Goal: Check status: Check status

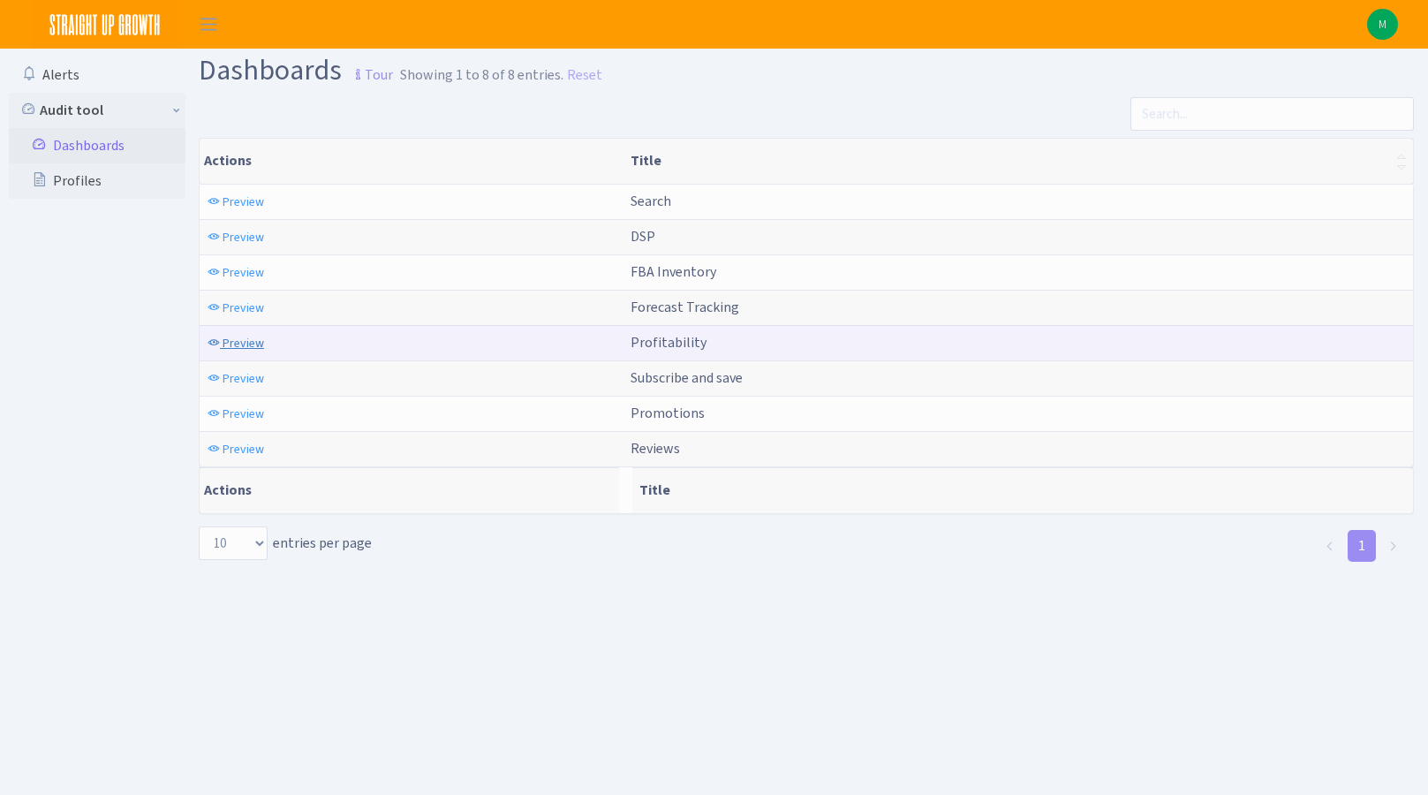
click at [239, 349] on span "Preview" at bounding box center [244, 343] width 42 height 17
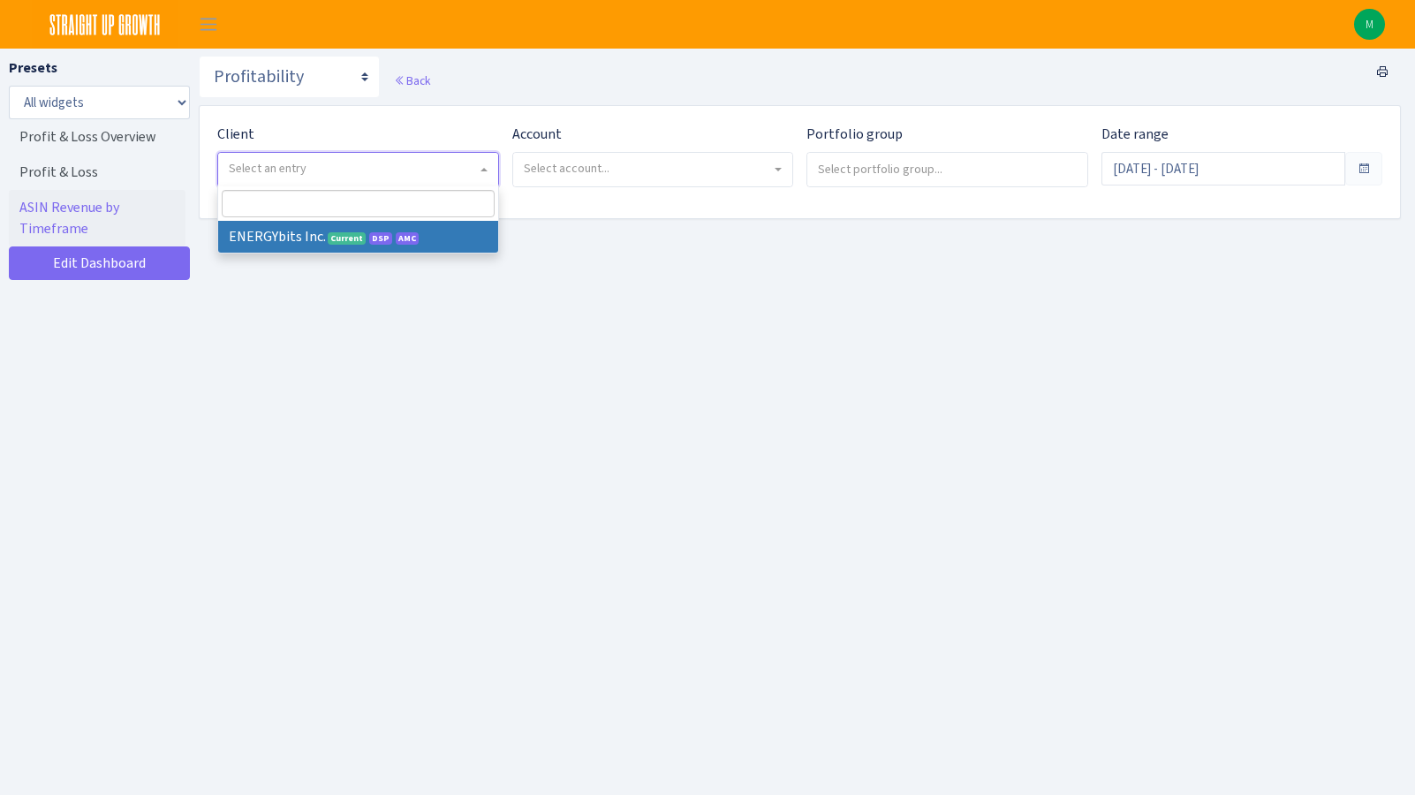
click at [374, 168] on span "Select an entry" at bounding box center [353, 169] width 248 height 18
select select "298"
select select
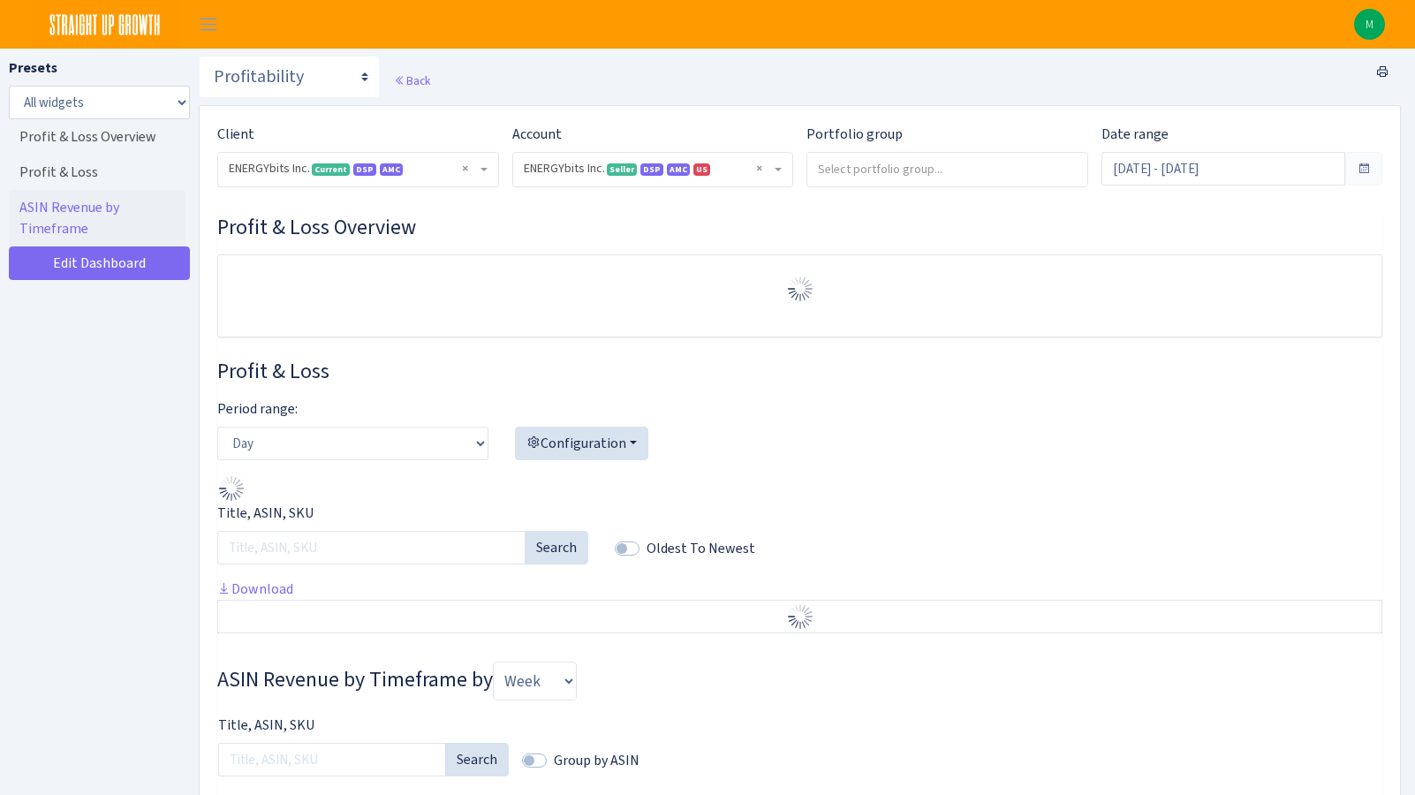
select select "416446232500569"
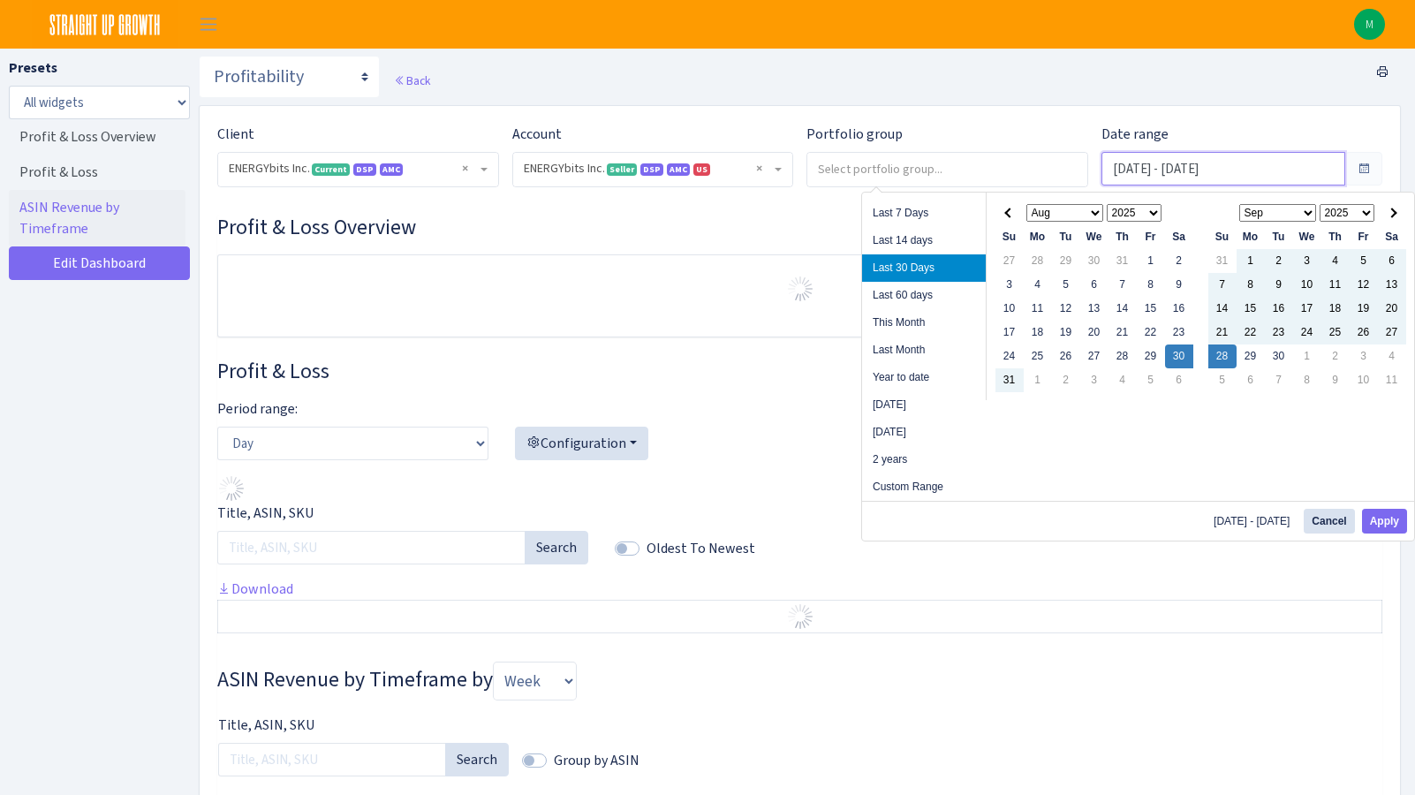
click at [1146, 175] on input "[DATE] - [DATE]" at bounding box center [1224, 169] width 245 height 34
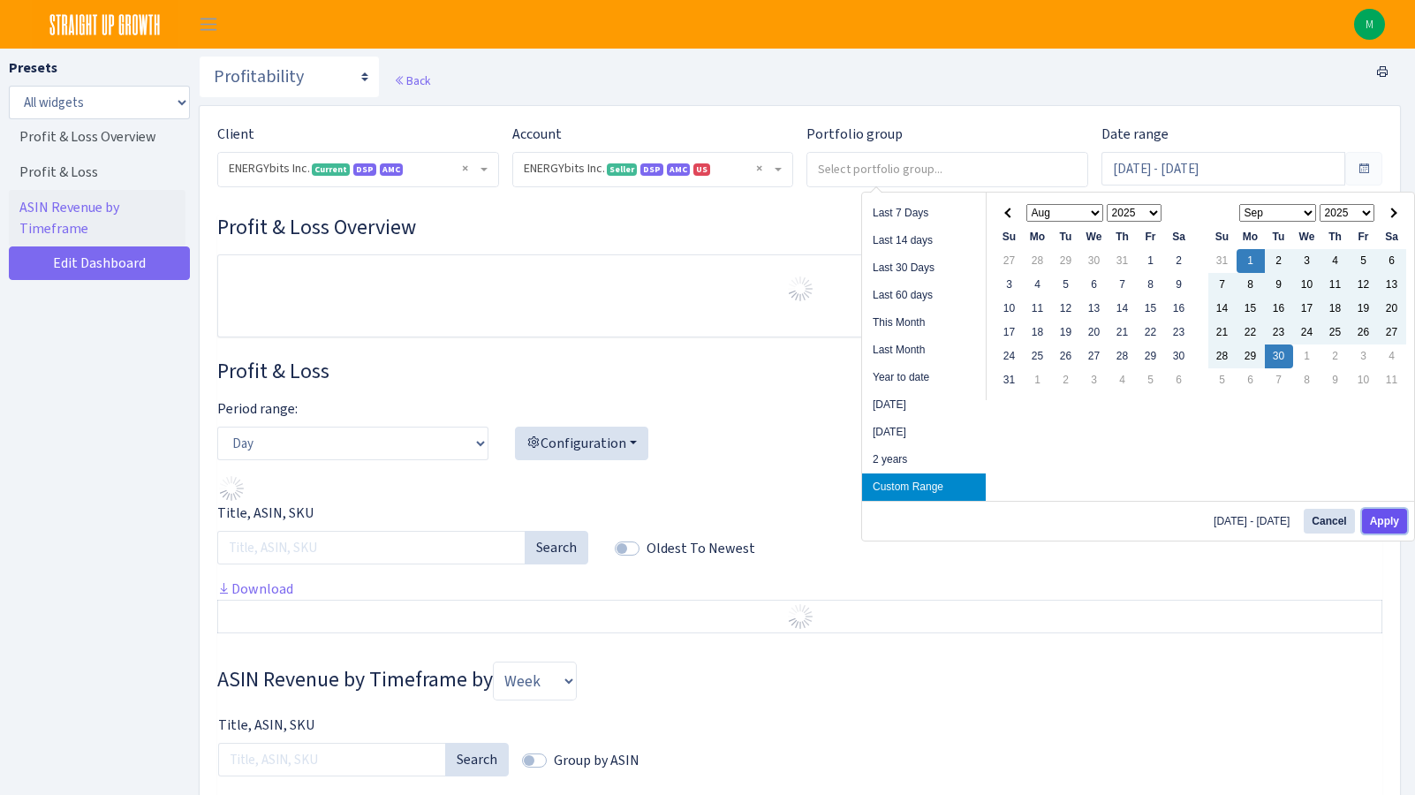
click at [1383, 531] on button "Apply" at bounding box center [1384, 521] width 45 height 25
type input "[DATE] - [DATE]"
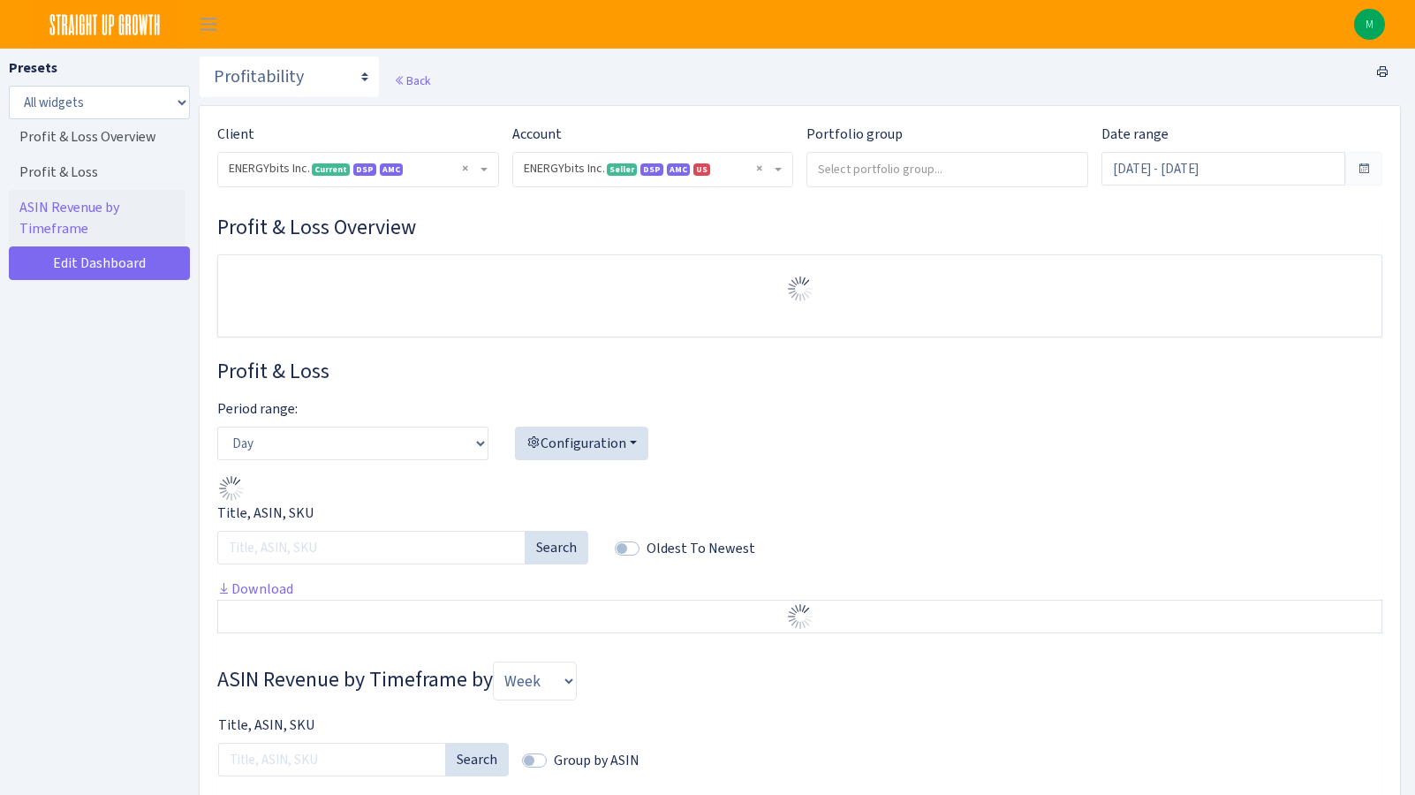
select select "416446232500569"
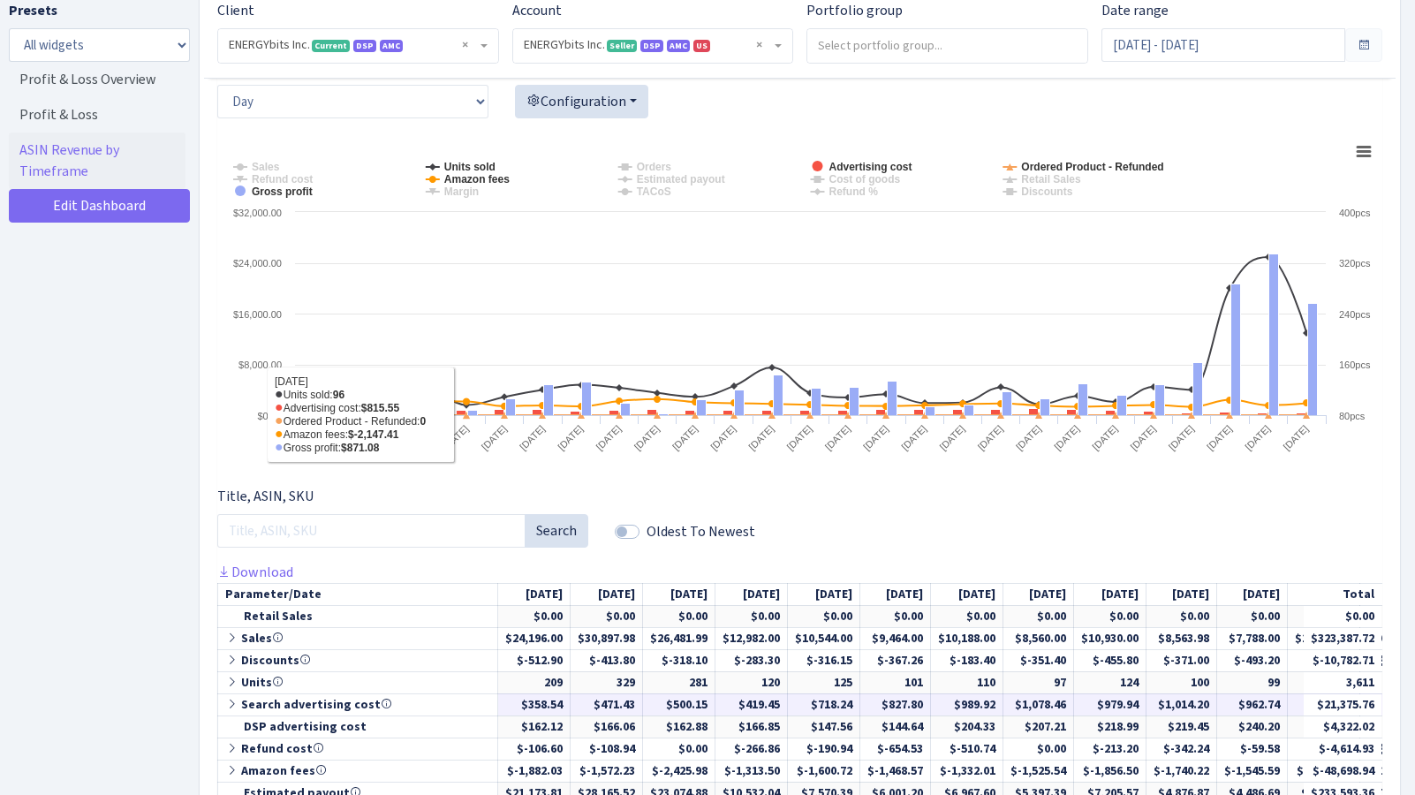
scroll to position [616, 0]
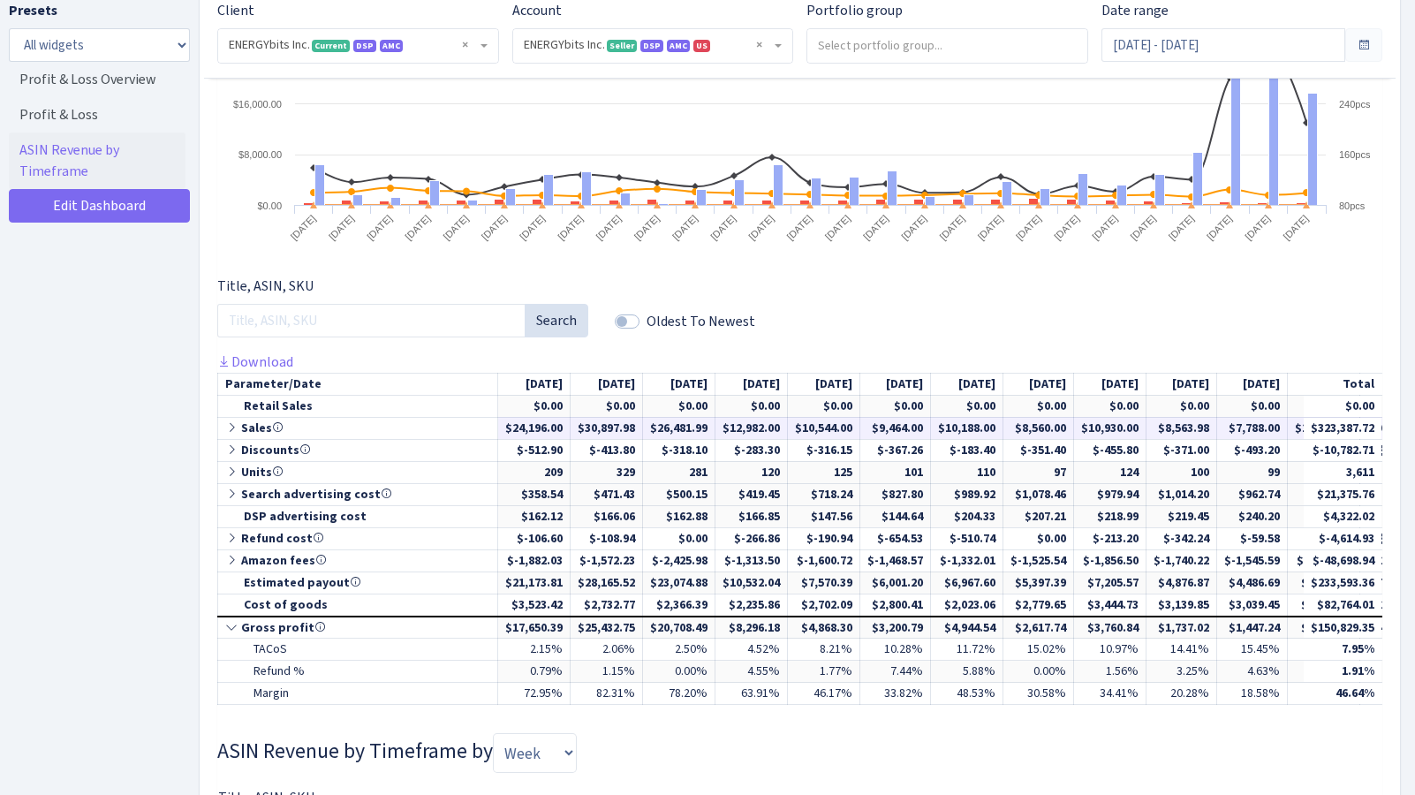
click at [234, 430] on icon at bounding box center [233, 427] width 16 height 12
